Goal: Task Accomplishment & Management: Manage account settings

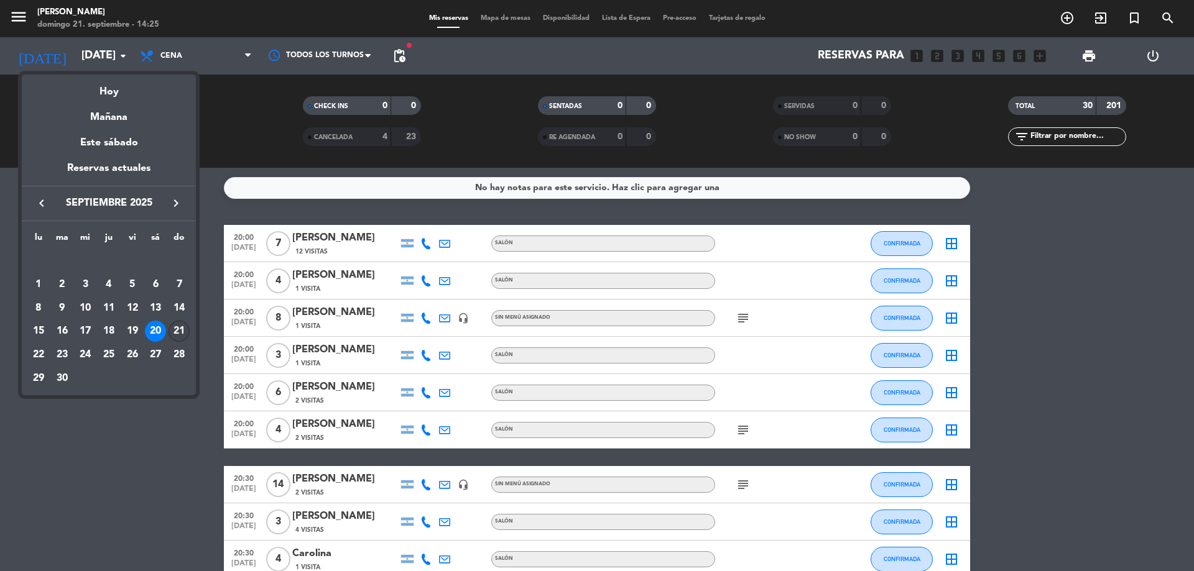
click at [183, 326] on div "21" at bounding box center [178, 331] width 21 height 21
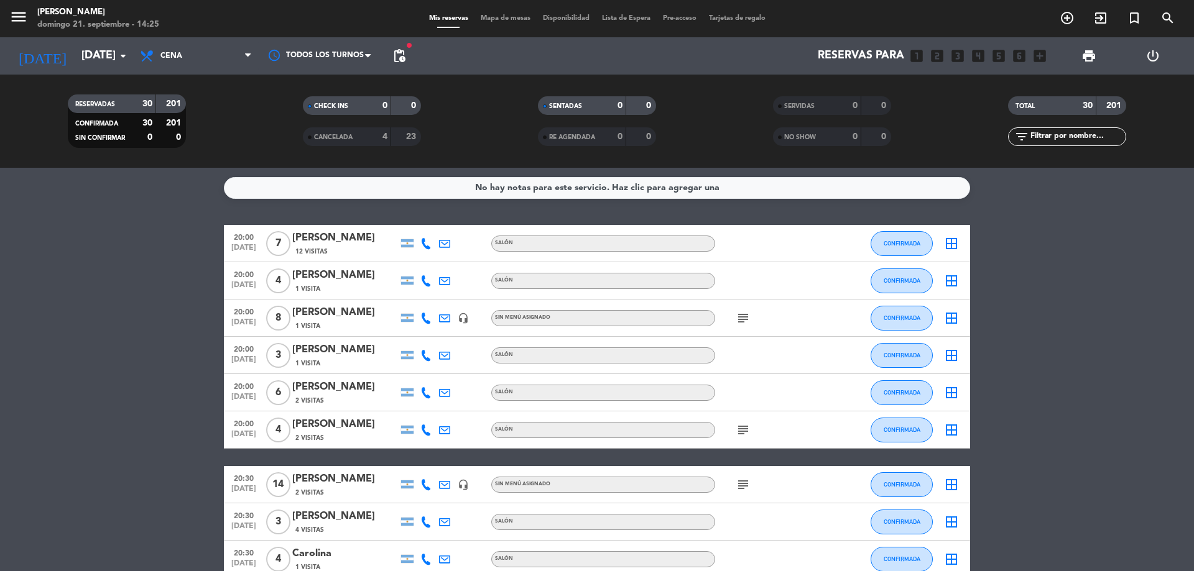
type input "[DATE]"
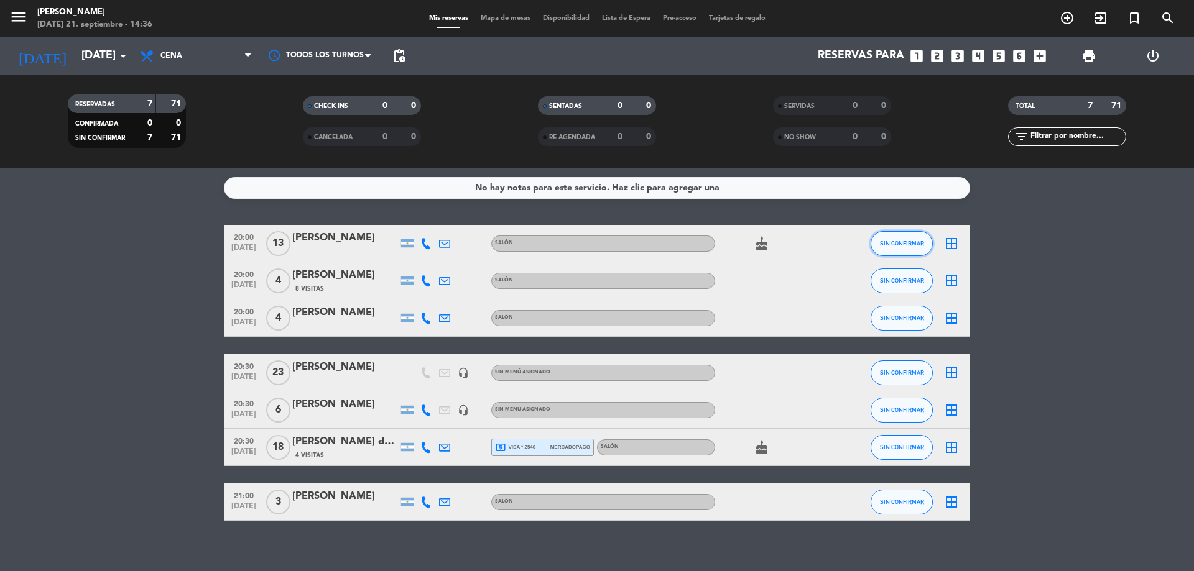
click at [891, 236] on button "SIN CONFIRMAR" at bounding box center [901, 243] width 62 height 25
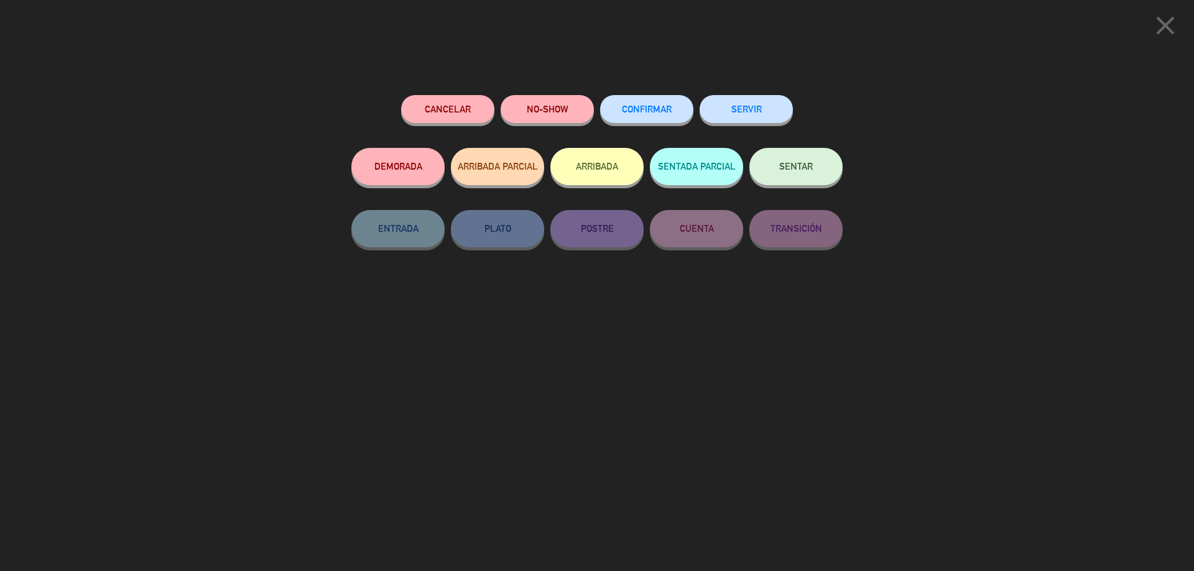
click at [666, 106] on span "CONFIRMAR" at bounding box center [647, 109] width 50 height 11
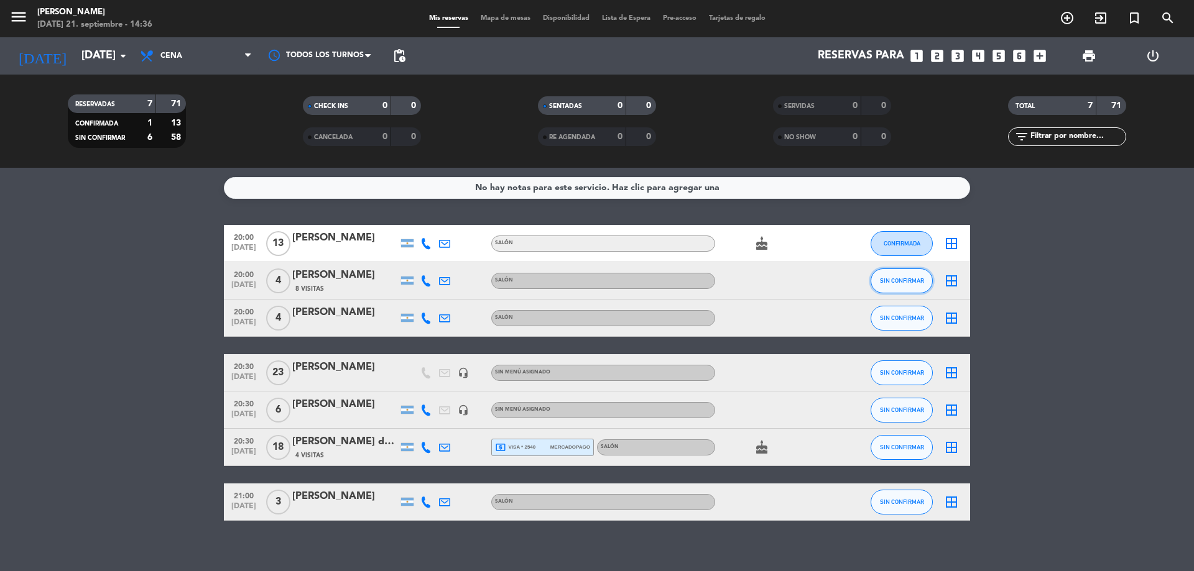
click at [916, 290] on button "SIN CONFIRMAR" at bounding box center [901, 281] width 62 height 25
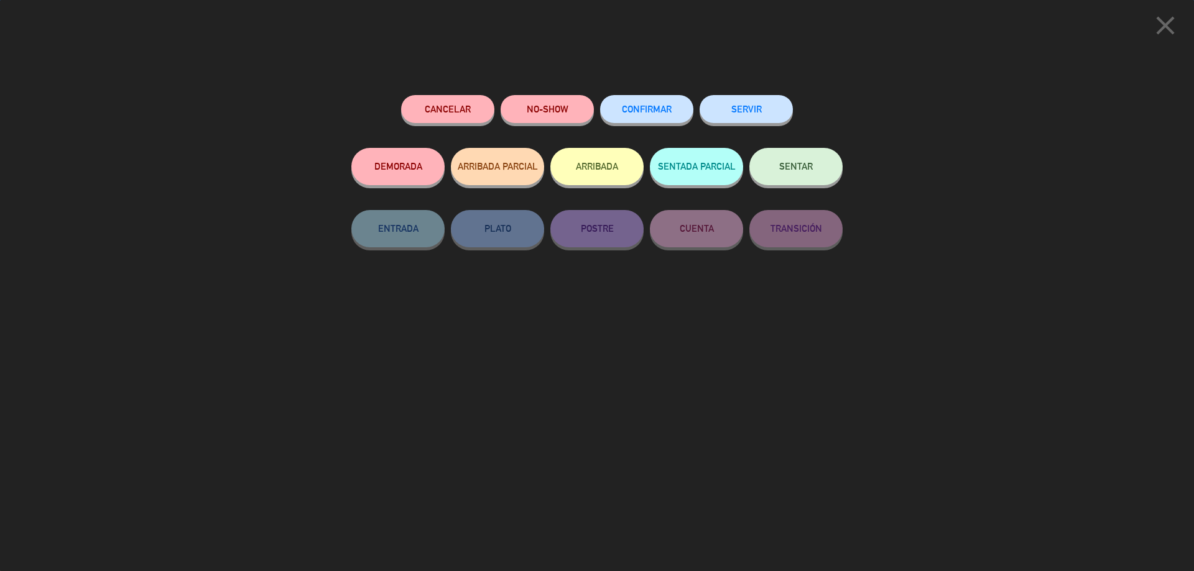
click at [665, 103] on button "CONFIRMAR" at bounding box center [646, 109] width 93 height 28
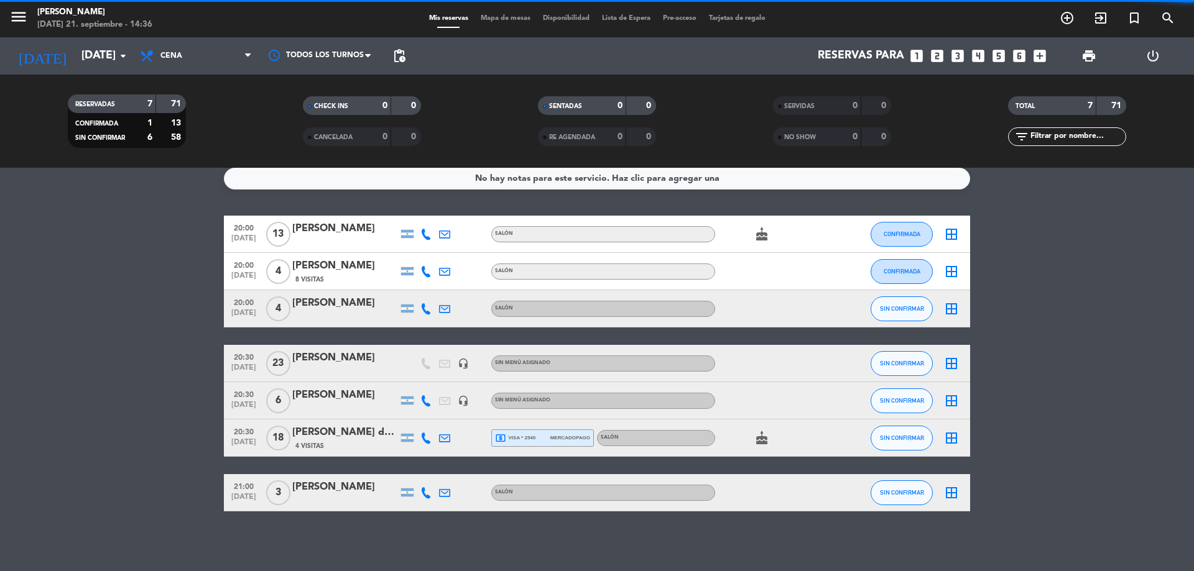
scroll to position [12, 0]
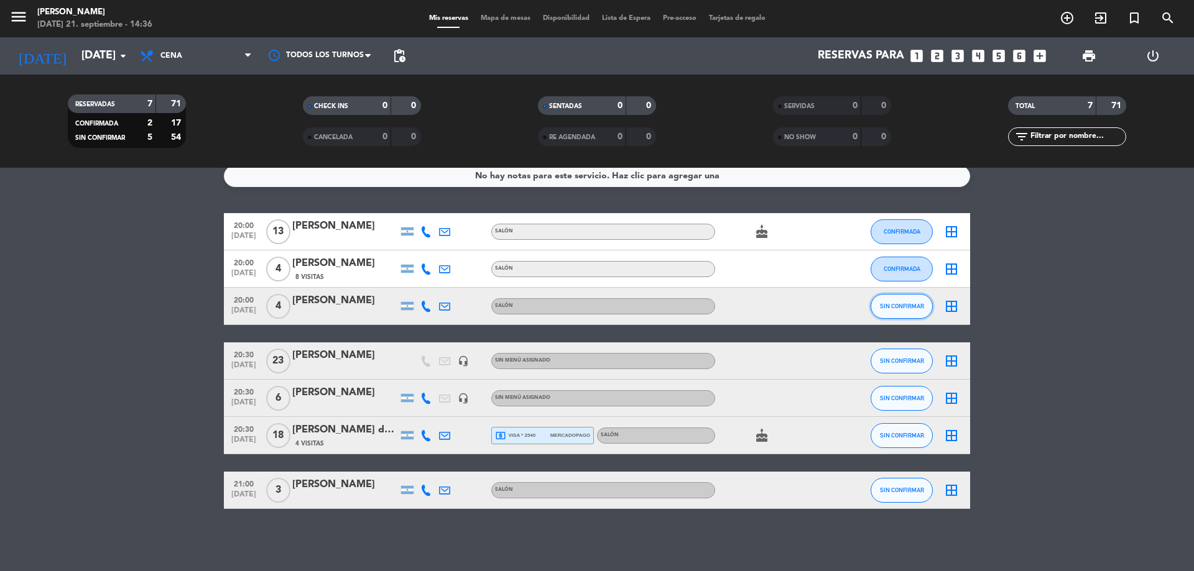
click at [913, 304] on span "SIN CONFIRMAR" at bounding box center [902, 306] width 44 height 7
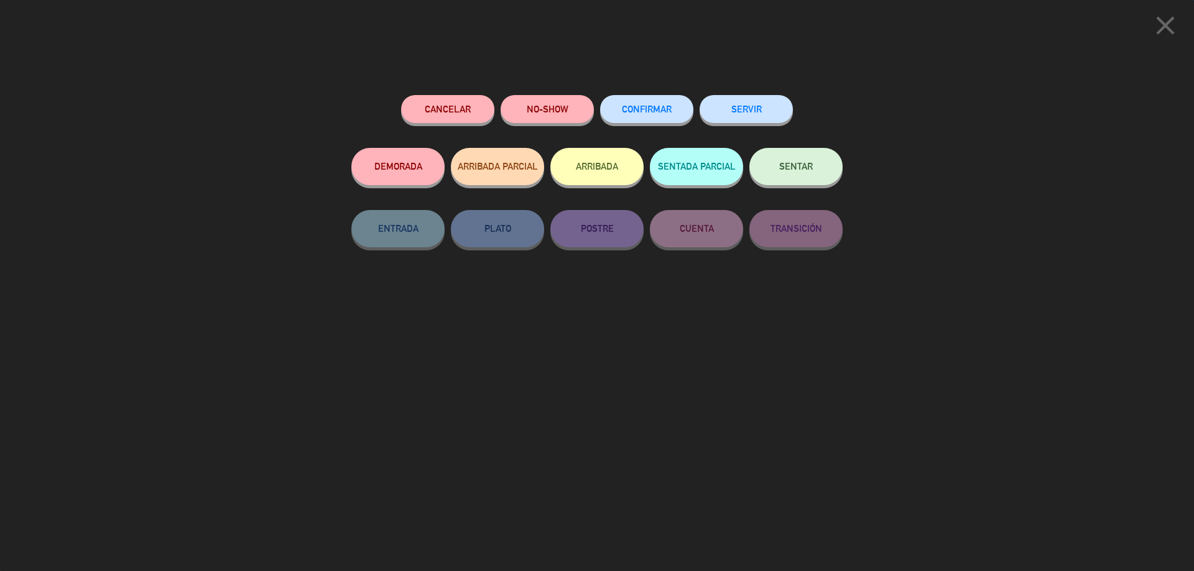
click at [638, 125] on div "CONFIRMAR" at bounding box center [646, 121] width 93 height 53
click at [640, 116] on button "CONFIRMAR" at bounding box center [646, 109] width 93 height 28
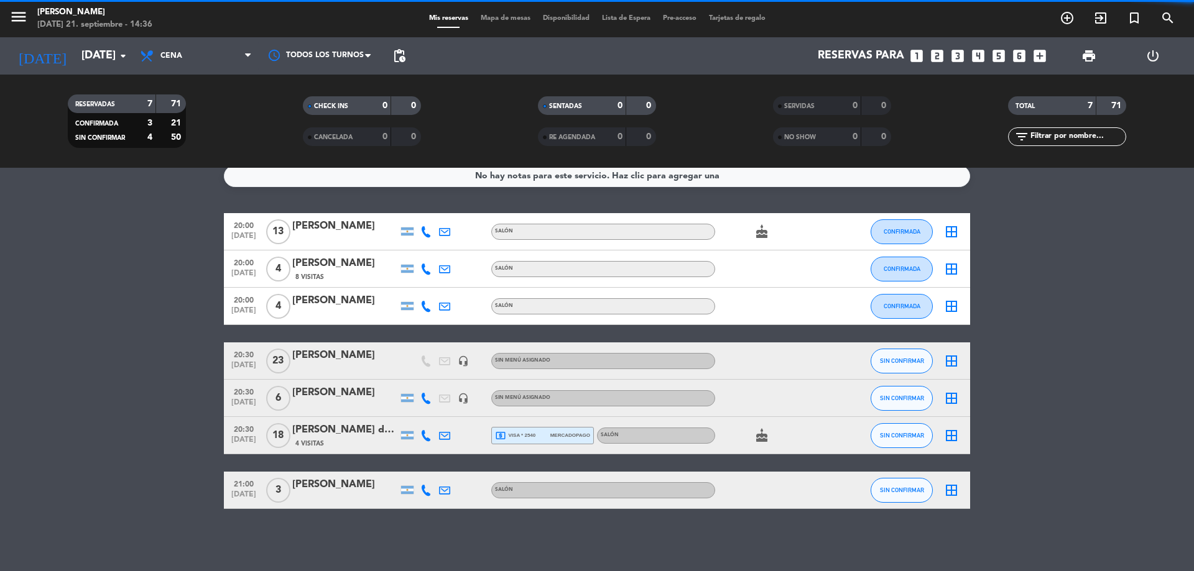
click at [906, 359] on span "SIN CONFIRMAR" at bounding box center [902, 360] width 44 height 7
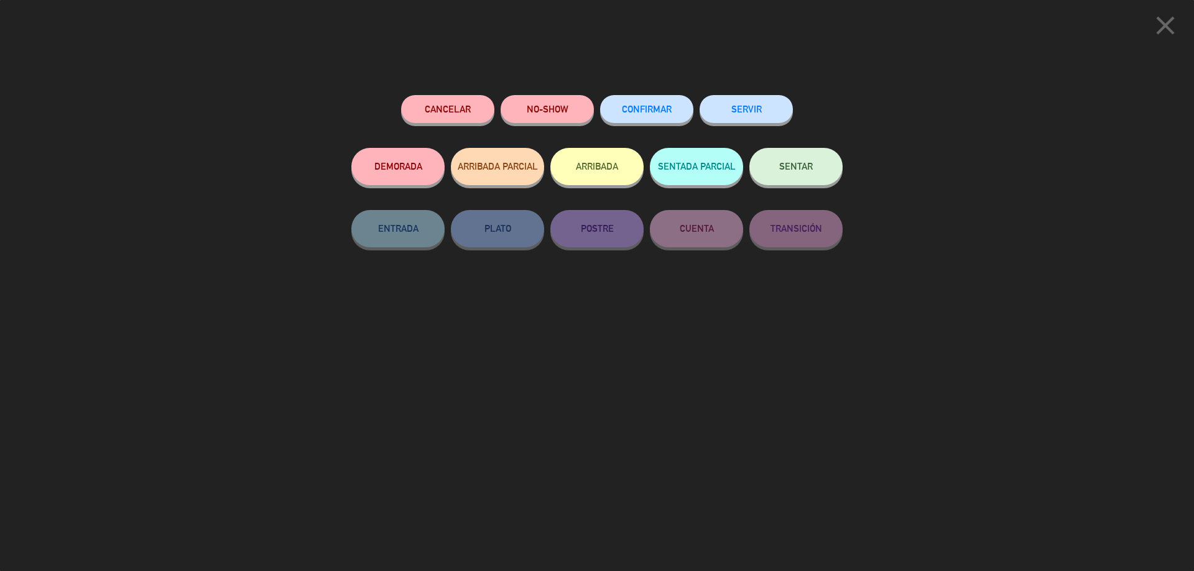
click at [650, 105] on button "CONFIRMAR" at bounding box center [646, 109] width 93 height 28
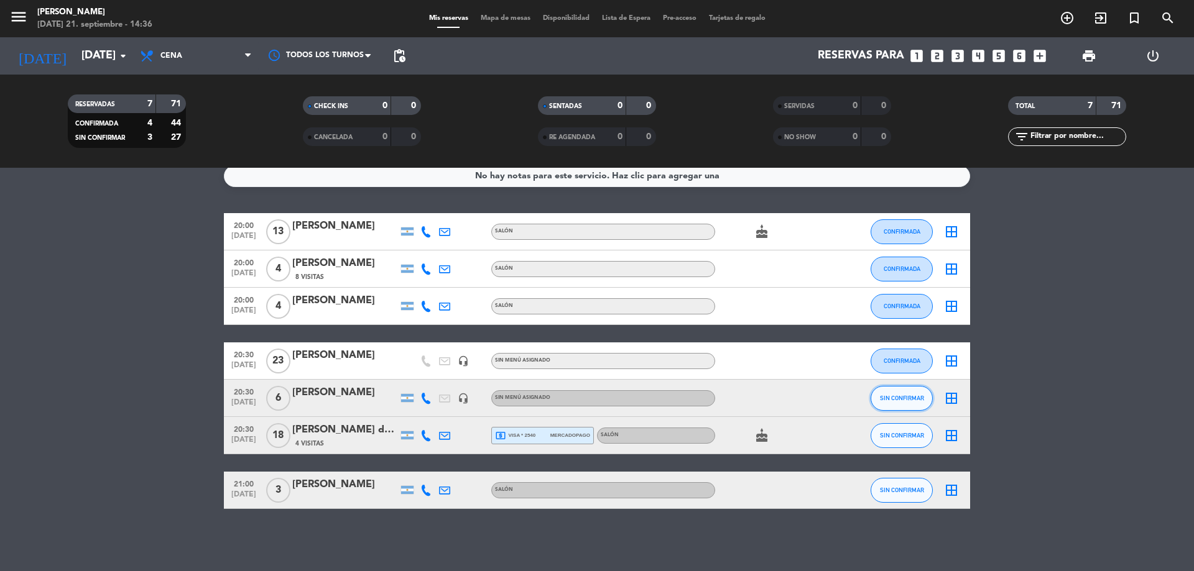
click at [904, 398] on span "SIN CONFIRMAR" at bounding box center [902, 398] width 44 height 7
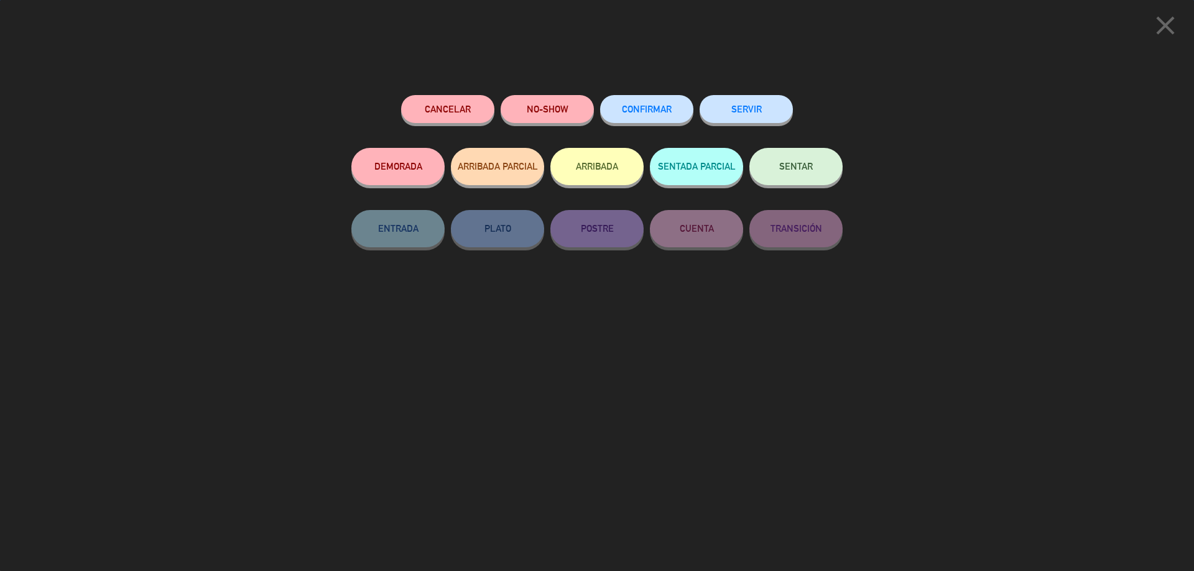
click at [627, 114] on span "CONFIRMAR" at bounding box center [647, 109] width 50 height 11
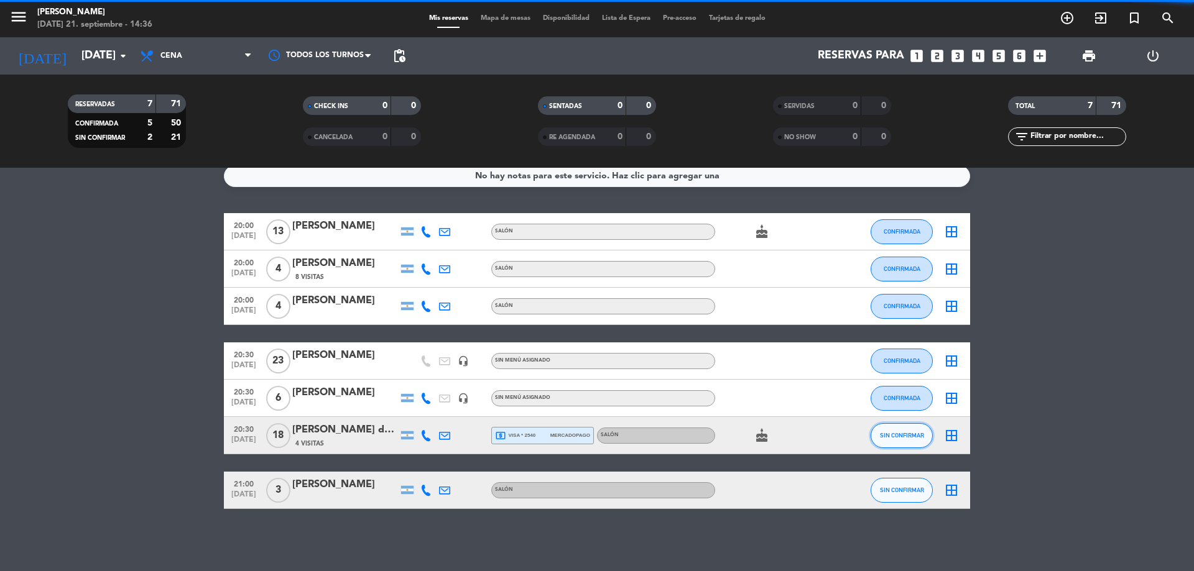
click at [916, 443] on button "SIN CONFIRMAR" at bounding box center [901, 435] width 62 height 25
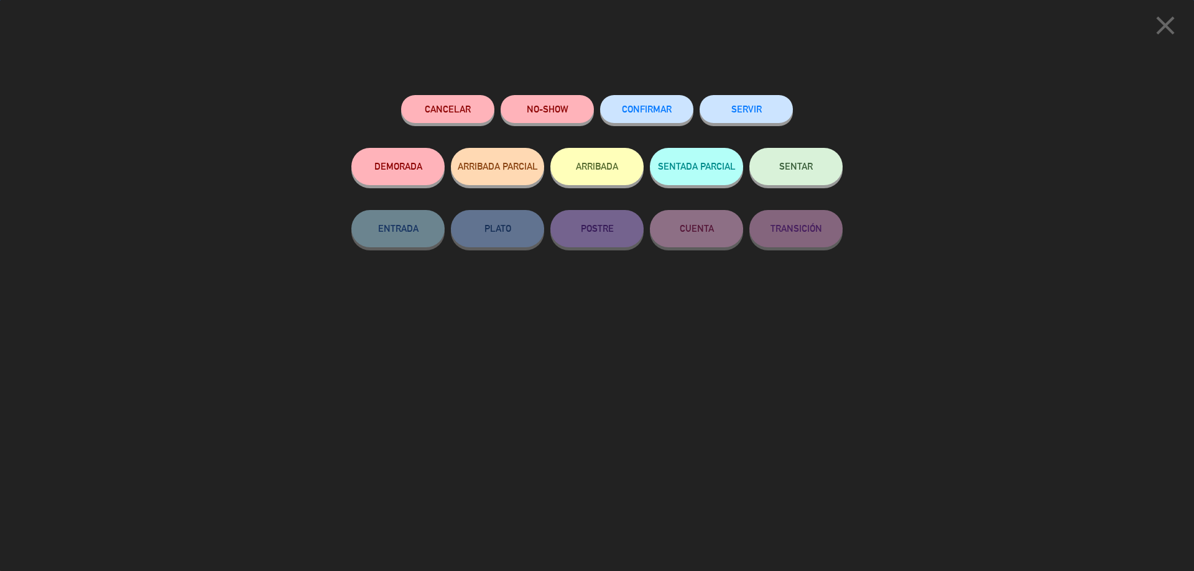
click at [671, 113] on span "CONFIRMAR" at bounding box center [647, 109] width 50 height 11
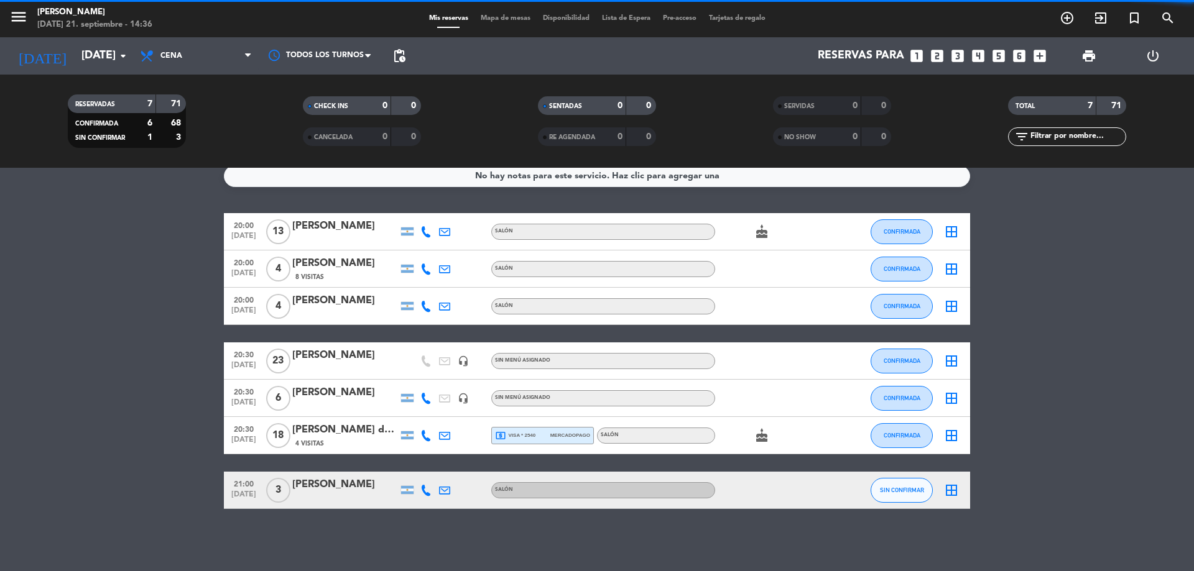
click at [881, 479] on button "SIN CONFIRMAR" at bounding box center [901, 490] width 62 height 25
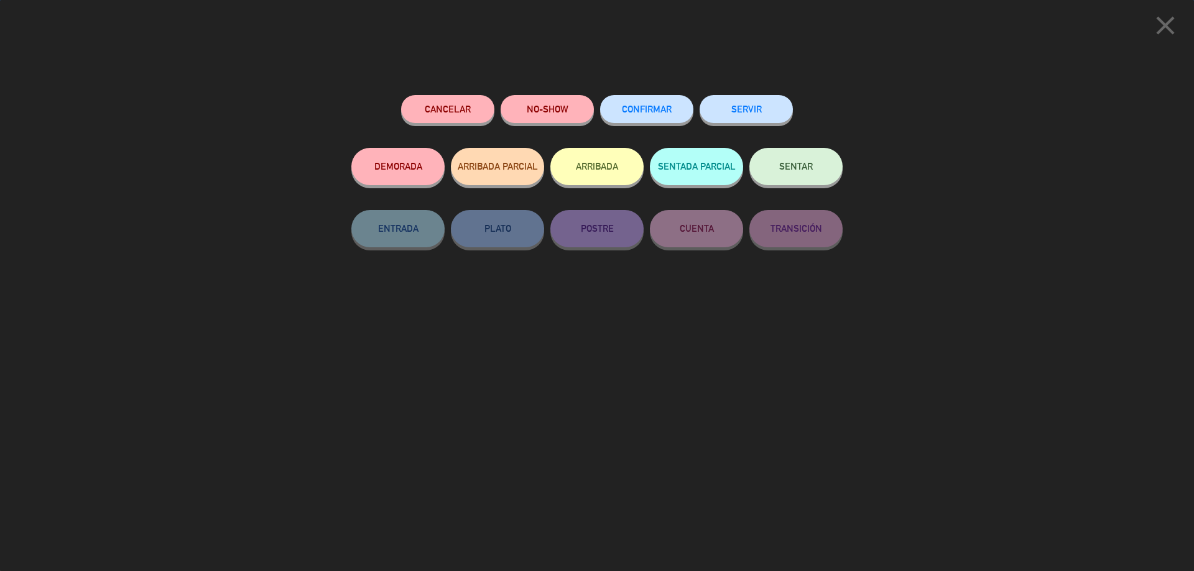
click at [664, 113] on span "CONFIRMAR" at bounding box center [647, 109] width 50 height 11
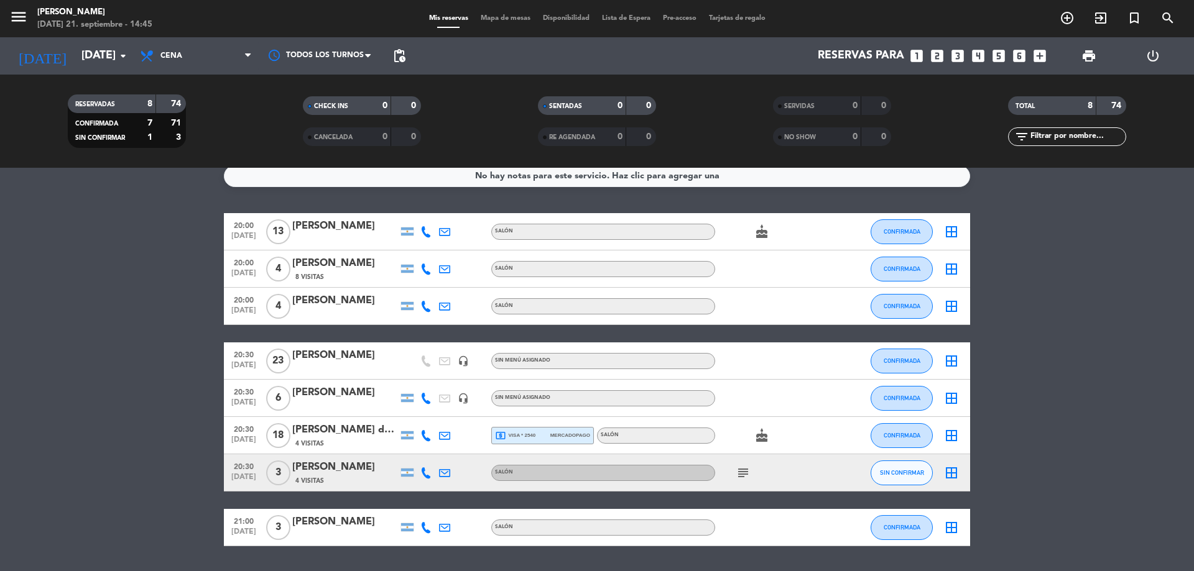
scroll to position [49, 0]
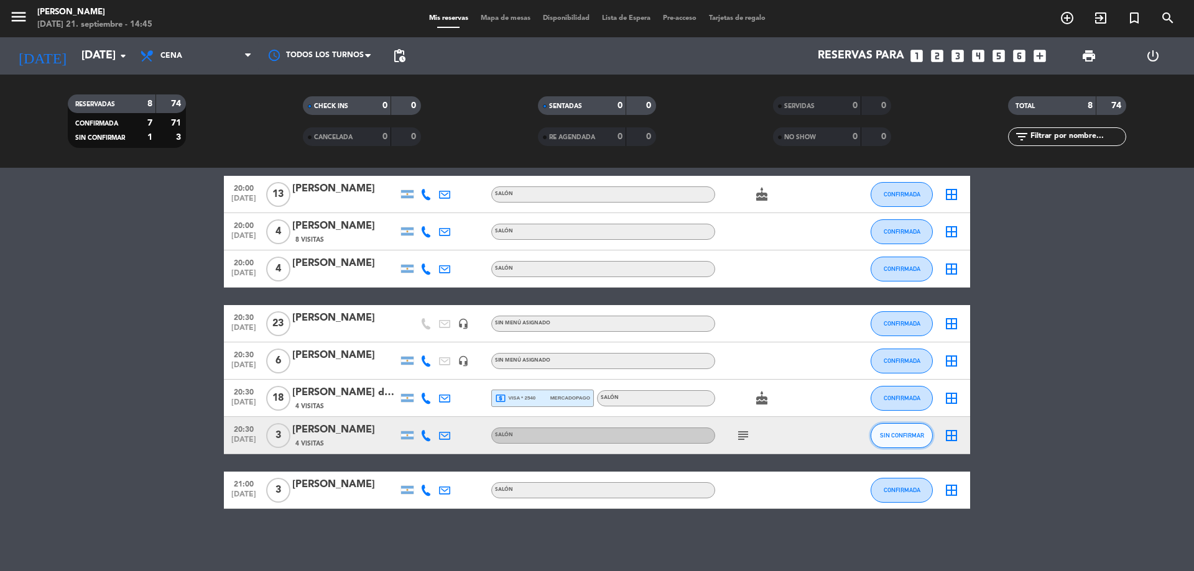
click at [892, 438] on span "SIN CONFIRMAR" at bounding box center [902, 435] width 44 height 7
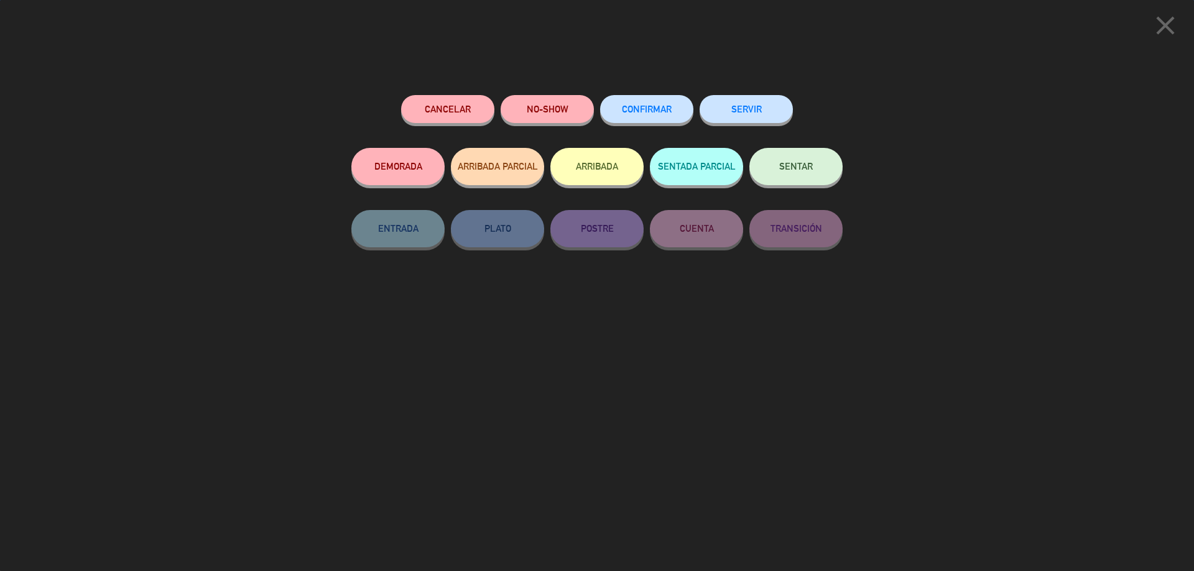
click at [632, 121] on div "CONFIRMAR" at bounding box center [646, 121] width 93 height 53
click at [666, 100] on button "CONFIRMAR" at bounding box center [646, 109] width 93 height 28
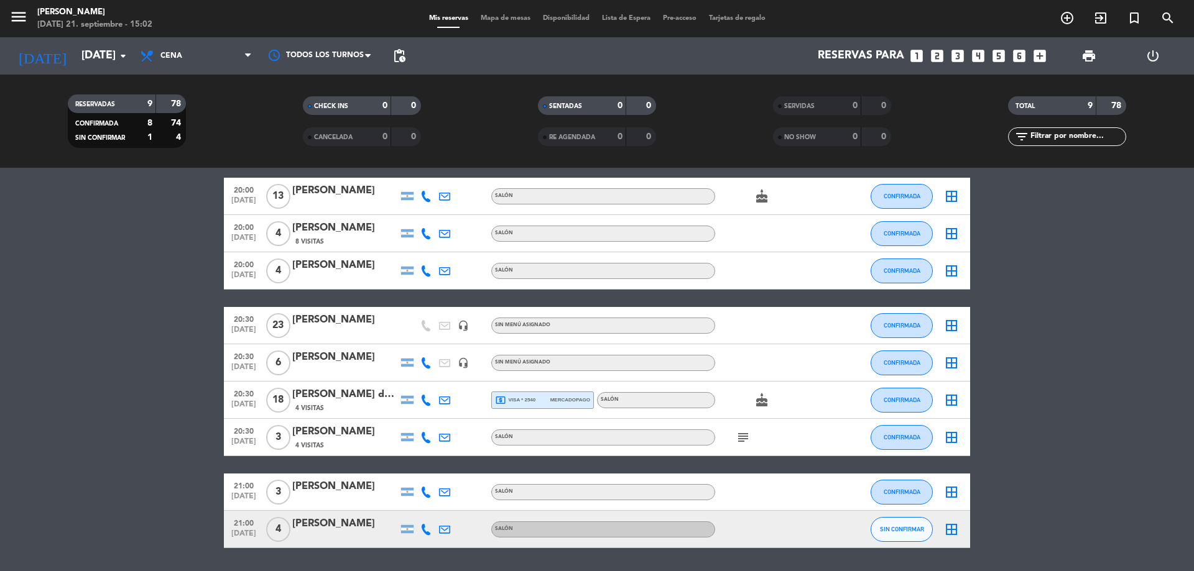
scroll to position [86, 0]
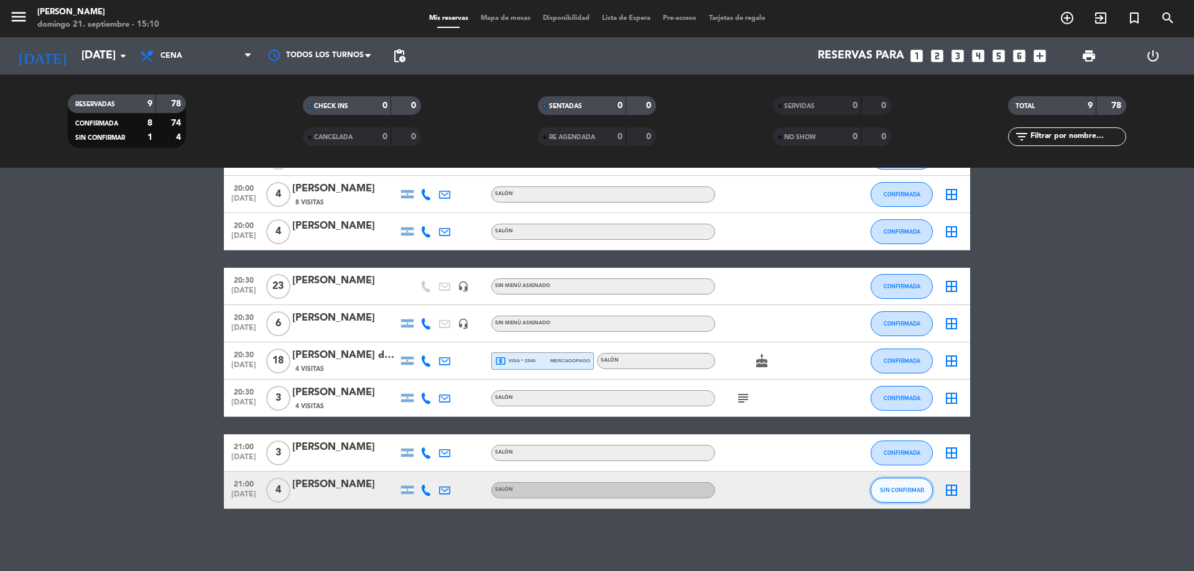
click at [906, 481] on button "SIN CONFIRMAR" at bounding box center [901, 490] width 62 height 25
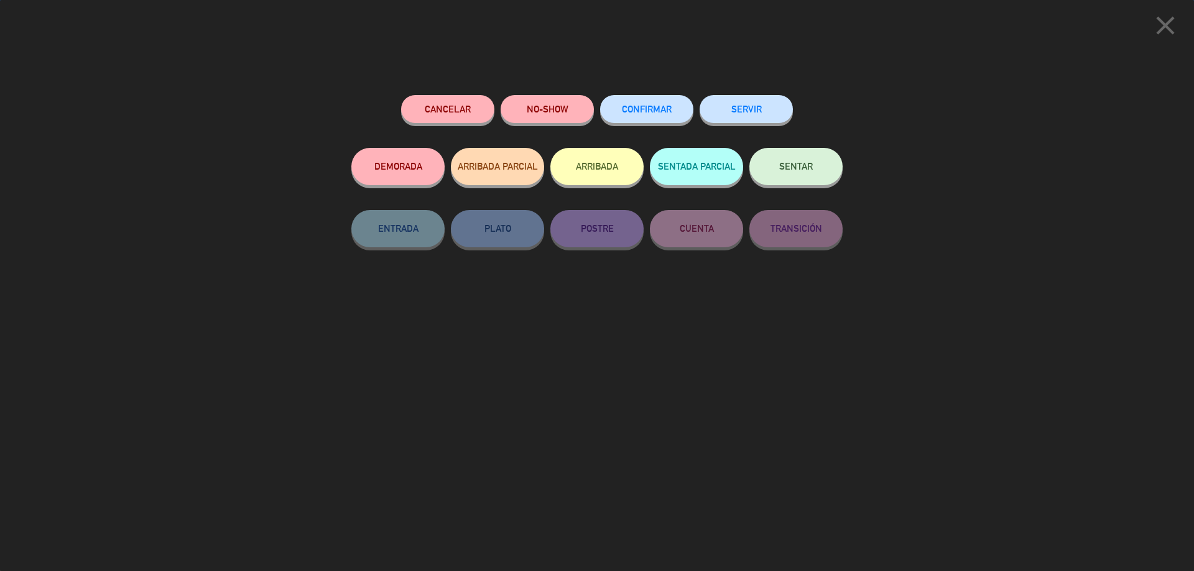
click at [632, 92] on div "Cancelar NO-SHOW CONFIRMAR SERVIR DEMORADA ARRIBADA PARCIAL ARRIBADA SENTADA PA…" at bounding box center [597, 328] width 509 height 485
click at [665, 104] on button "CONFIRMAR" at bounding box center [646, 109] width 93 height 28
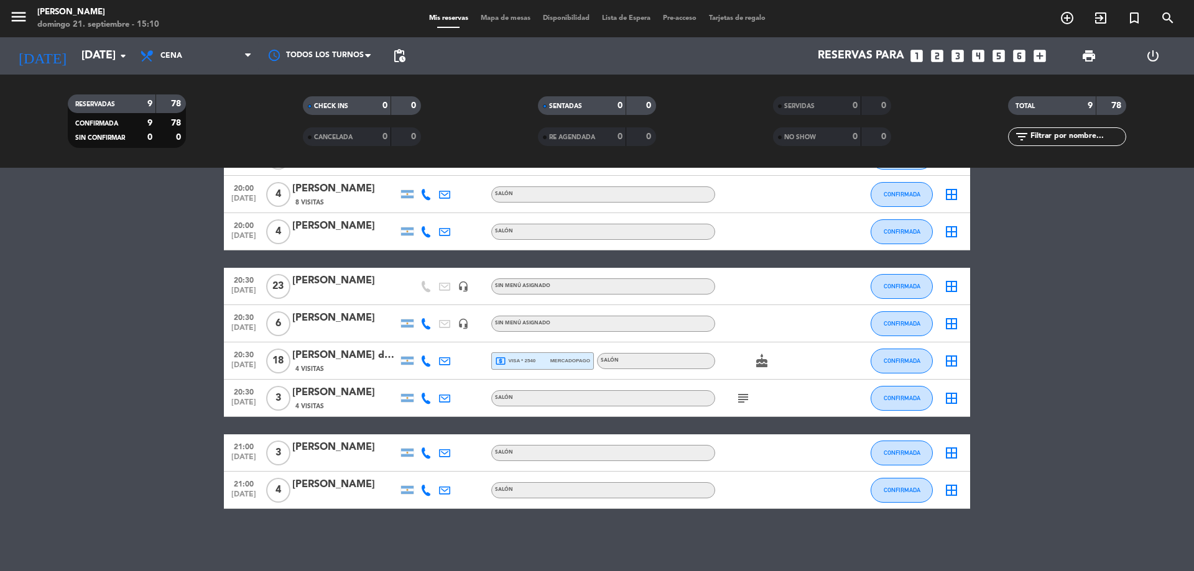
click at [749, 397] on icon "subject" at bounding box center [742, 398] width 15 height 15
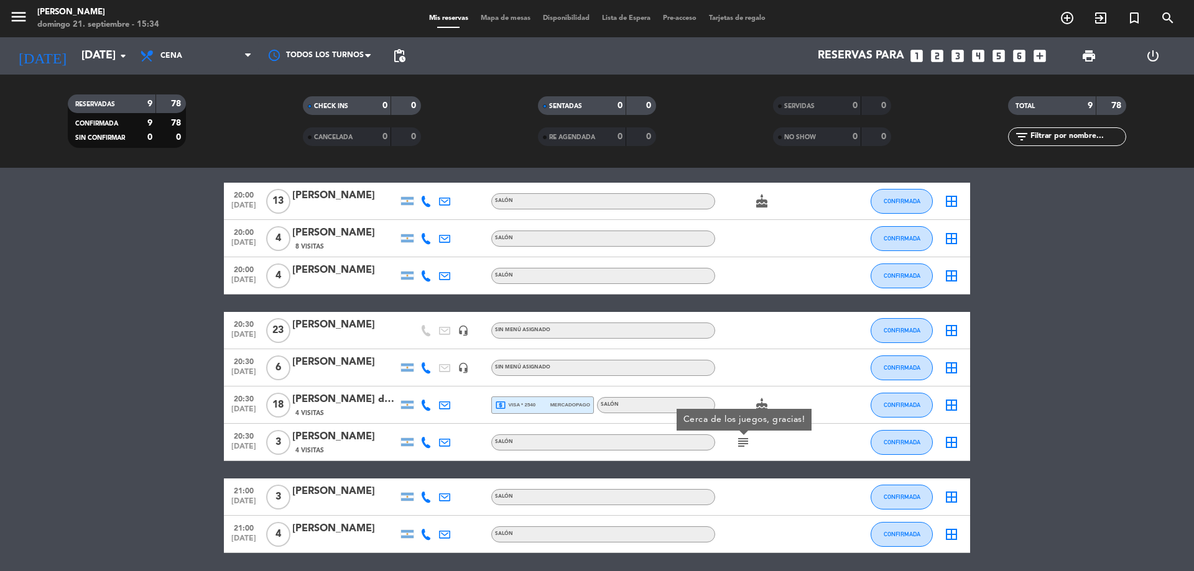
scroll to position [0, 0]
